Goal: Use online tool/utility: Utilize a website feature to perform a specific function

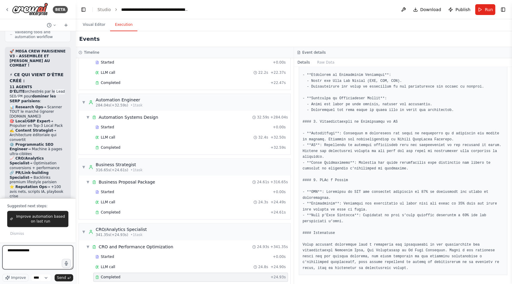
click at [46, 250] on textarea "**********" at bounding box center [37, 257] width 71 height 24
drag, startPoint x: 46, startPoint y: 250, endPoint x: 0, endPoint y: 250, distance: 45.6
click at [0, 250] on div "BETA Hello! I'm the CrewAI assistant. What kind of automation do you want to bu…" at bounding box center [38, 142] width 76 height 284
paste textarea "**********"
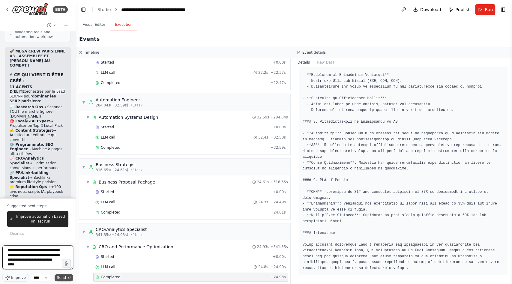
type textarea "**********"
click at [64, 276] on span "Send" at bounding box center [61, 277] width 9 height 5
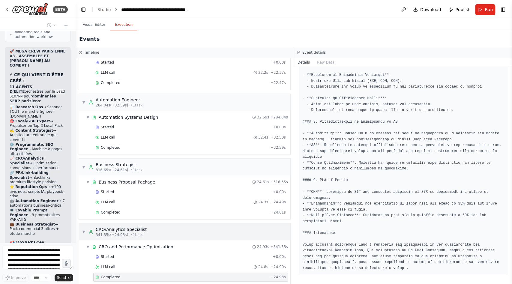
scroll to position [15081, 0]
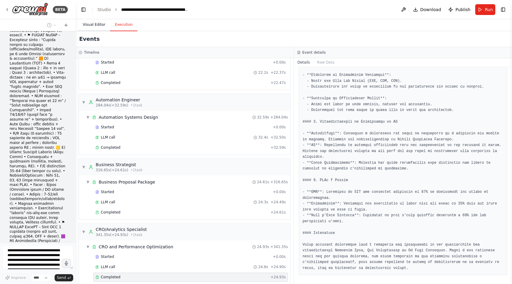
click at [99, 22] on button "Visual Editor" at bounding box center [94, 25] width 32 height 13
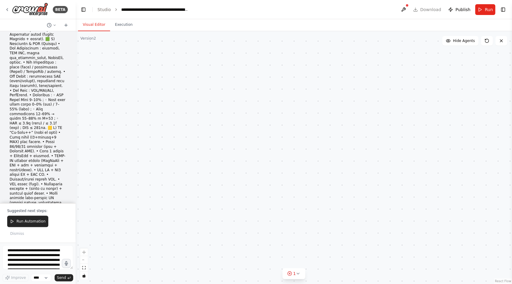
scroll to position [15691, 0]
drag, startPoint x: 132, startPoint y: 52, endPoint x: 310, endPoint y: 68, distance: 178.8
click at [316, 68] on div ".deletable-edge-delete-btn { width: 20px; height: 20px; border: 0px solid #ffff…" at bounding box center [294, 157] width 436 height 253
click at [301, 271] on button "1" at bounding box center [293, 273] width 23 height 11
click at [192, 265] on div ".deletable-edge-delete-btn { width: 20px; height: 20px; border: 0px solid #ffff…" at bounding box center [294, 157] width 436 height 253
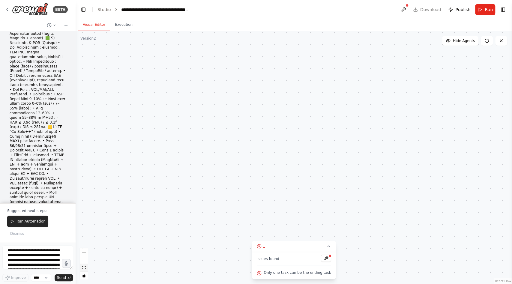
click at [84, 270] on button "fit view" at bounding box center [84, 268] width 8 height 8
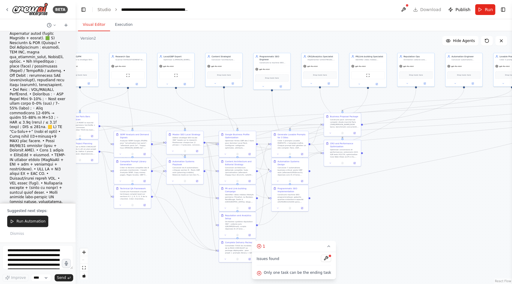
drag, startPoint x: 263, startPoint y: 225, endPoint x: 392, endPoint y: 226, distance: 129.0
click at [393, 225] on div ".deletable-edge-delete-btn { width: 20px; height: 20px; border: 0px solid #ffff…" at bounding box center [294, 157] width 436 height 253
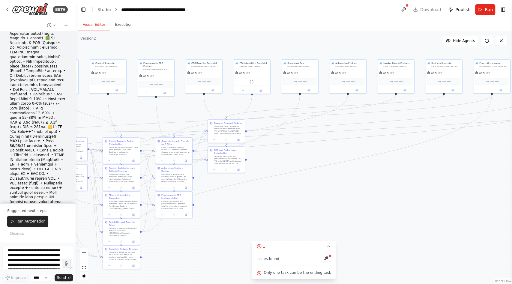
drag, startPoint x: 279, startPoint y: 105, endPoint x: 88, endPoint y: 113, distance: 190.6
click at [88, 113] on div ".deletable-edge-delete-btn { width: 20px; height: 20px; border: 0px solid #ffff…" at bounding box center [294, 157] width 436 height 253
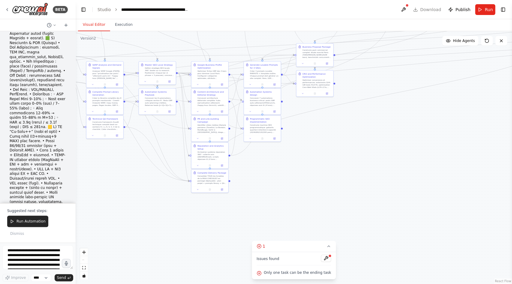
drag, startPoint x: 387, startPoint y: 127, endPoint x: 500, endPoint y: 52, distance: 135.4
click at [500, 52] on div ".deletable-edge-delete-btn { width: 20px; height: 20px; border: 0px solid #ffff…" at bounding box center [294, 157] width 436 height 253
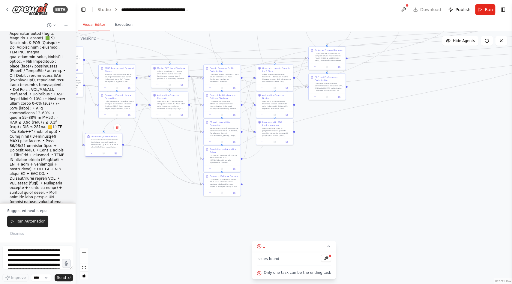
drag, startPoint x: 114, startPoint y: 135, endPoint x: 101, endPoint y: 149, distance: 18.5
click at [101, 149] on div "Technical QA Framework Construire framework d'audit technique complet basé sur …" at bounding box center [103, 145] width 37 height 24
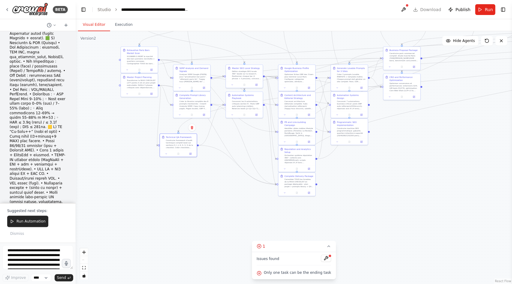
drag, startPoint x: 116, startPoint y: 190, endPoint x: 187, endPoint y: 190, distance: 71.7
click at [189, 190] on div ".deletable-edge-delete-btn { width: 20px; height: 20px; border: 0px solid #ffff…" at bounding box center [294, 157] width 436 height 253
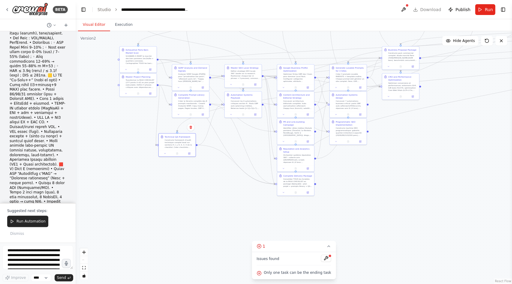
scroll to position [15746, 0]
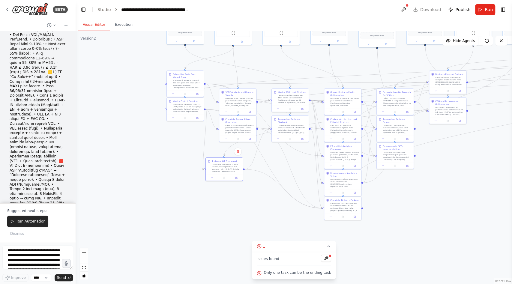
drag, startPoint x: 97, startPoint y: 115, endPoint x: 146, endPoint y: 144, distance: 56.7
click at [148, 144] on div ".deletable-edge-delete-btn { width: 20px; height: 20px; border: 0px solid #ffff…" at bounding box center [294, 157] width 436 height 253
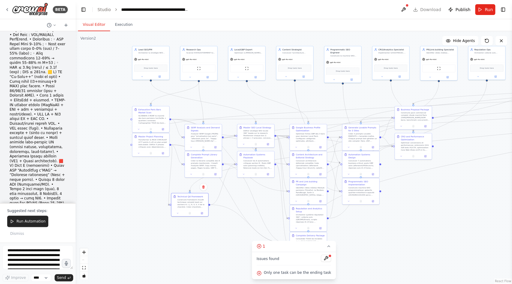
drag, startPoint x: 119, startPoint y: 52, endPoint x: 119, endPoint y: 85, distance: 33.3
click at [119, 85] on div ".deletable-edge-delete-btn { width: 20px; height: 20px; border: 0px solid #ffff…" at bounding box center [294, 157] width 436 height 253
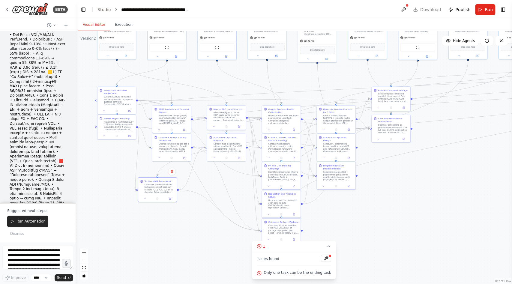
drag, startPoint x: 150, startPoint y: 129, endPoint x: 87, endPoint y: 91, distance: 73.5
click at [87, 91] on div ".deletable-edge-delete-btn { width: 20px; height: 20px; border: 0px solid #ffff…" at bounding box center [294, 157] width 436 height 253
